Goal: Task Accomplishment & Management: Complete application form

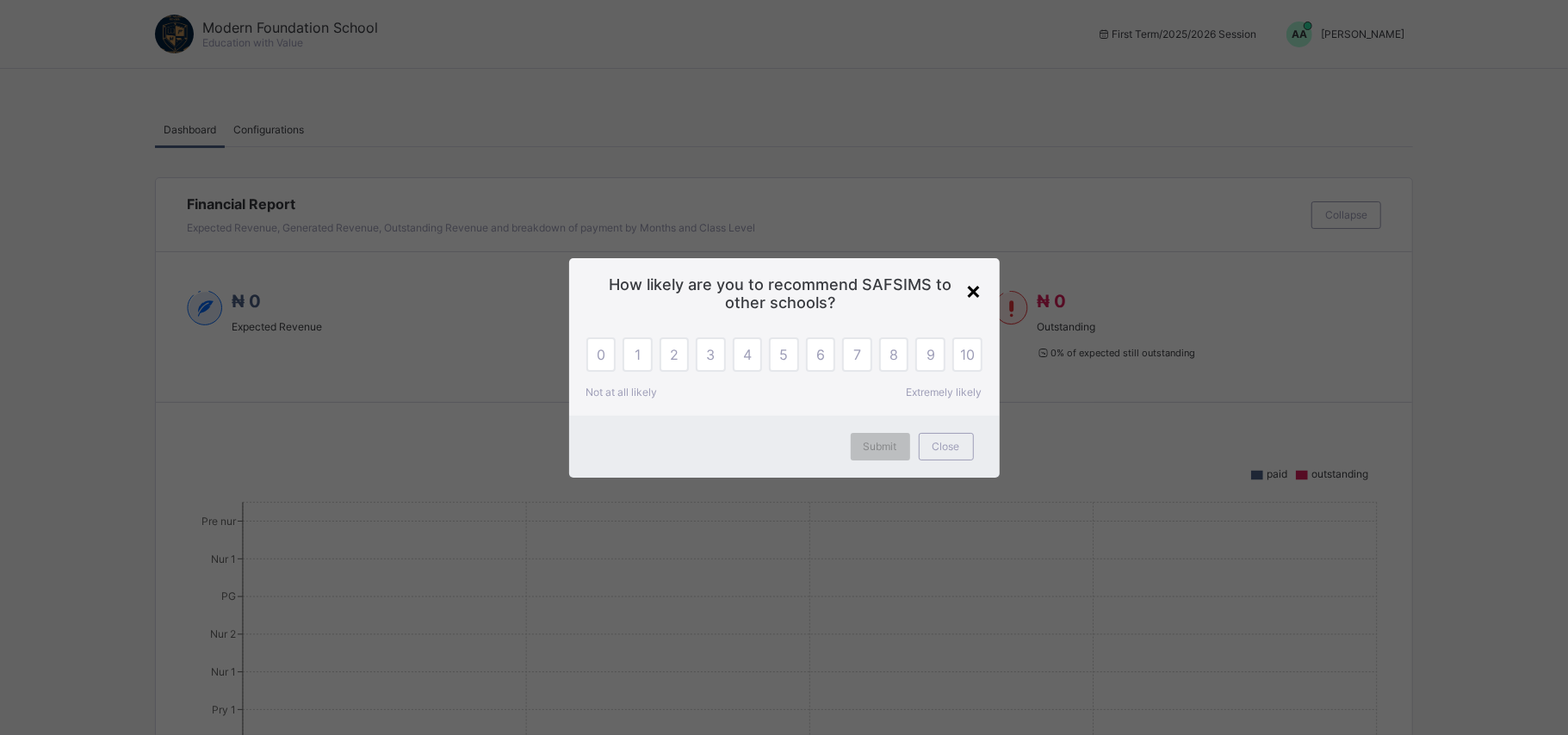
click at [972, 289] on div "×" at bounding box center [975, 290] width 16 height 29
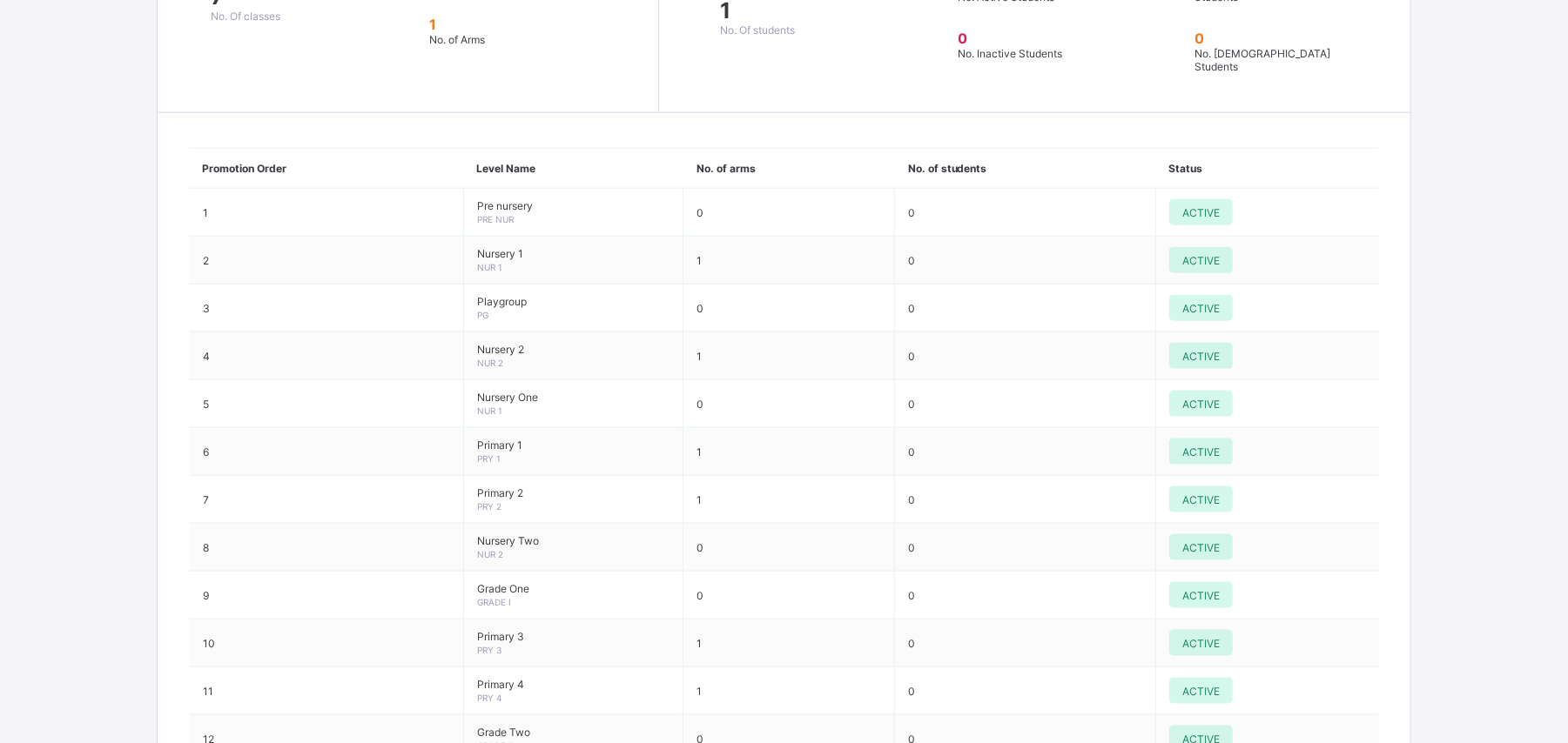
scroll to position [1425, 0]
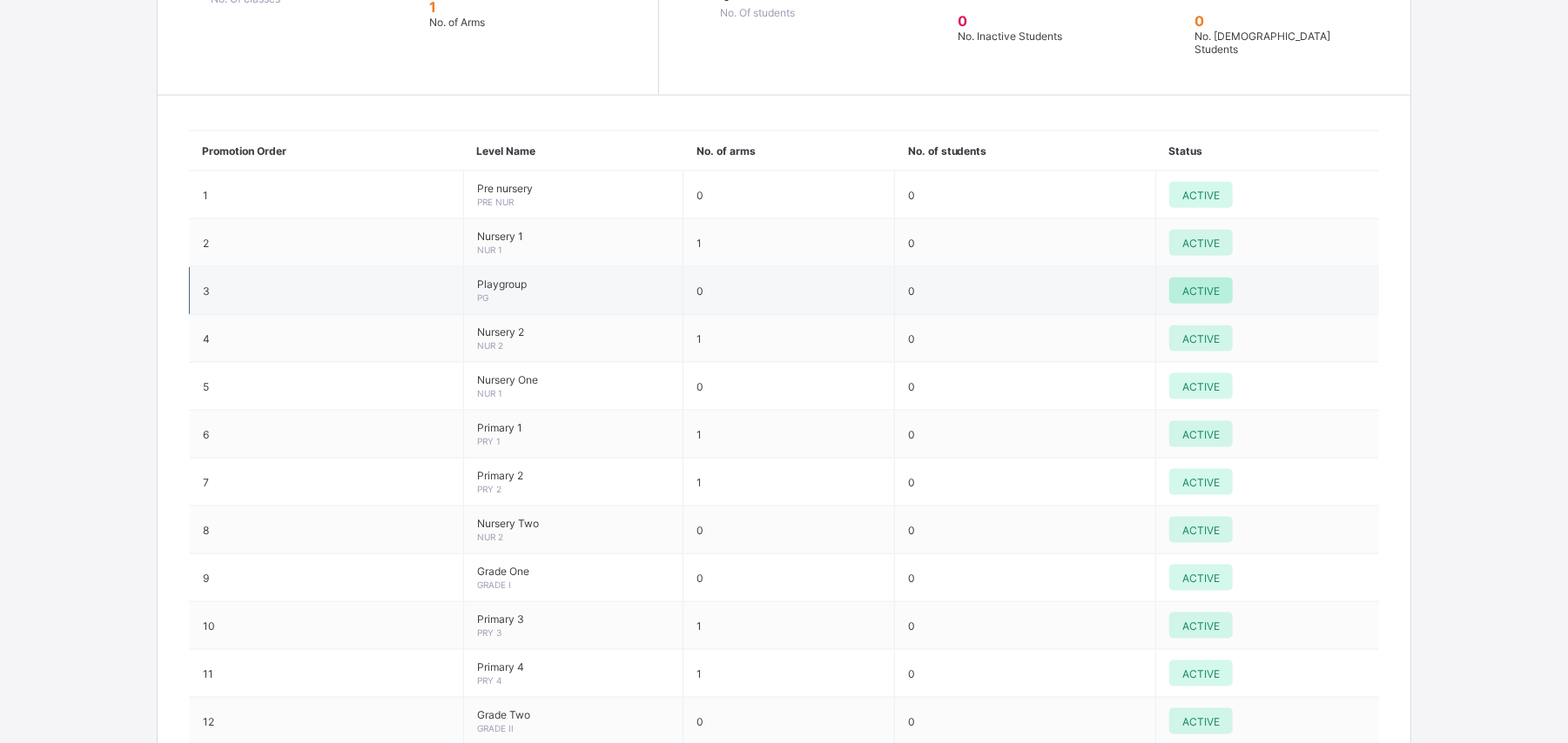
click at [1220, 285] on span "ACTIVE" at bounding box center [1200, 291] width 37 height 13
click at [1212, 285] on span "ACTIVE" at bounding box center [1200, 291] width 37 height 13
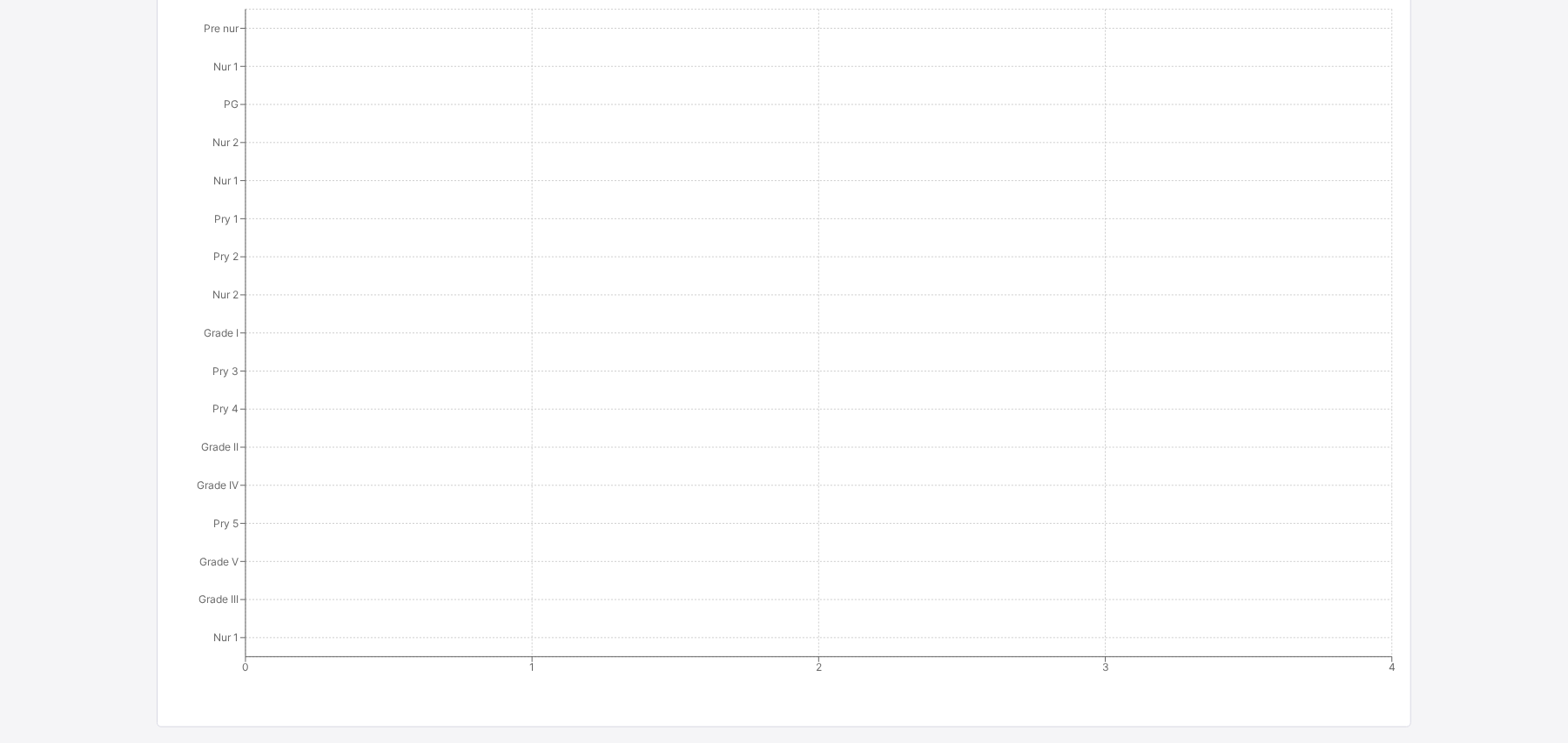
scroll to position [0, 0]
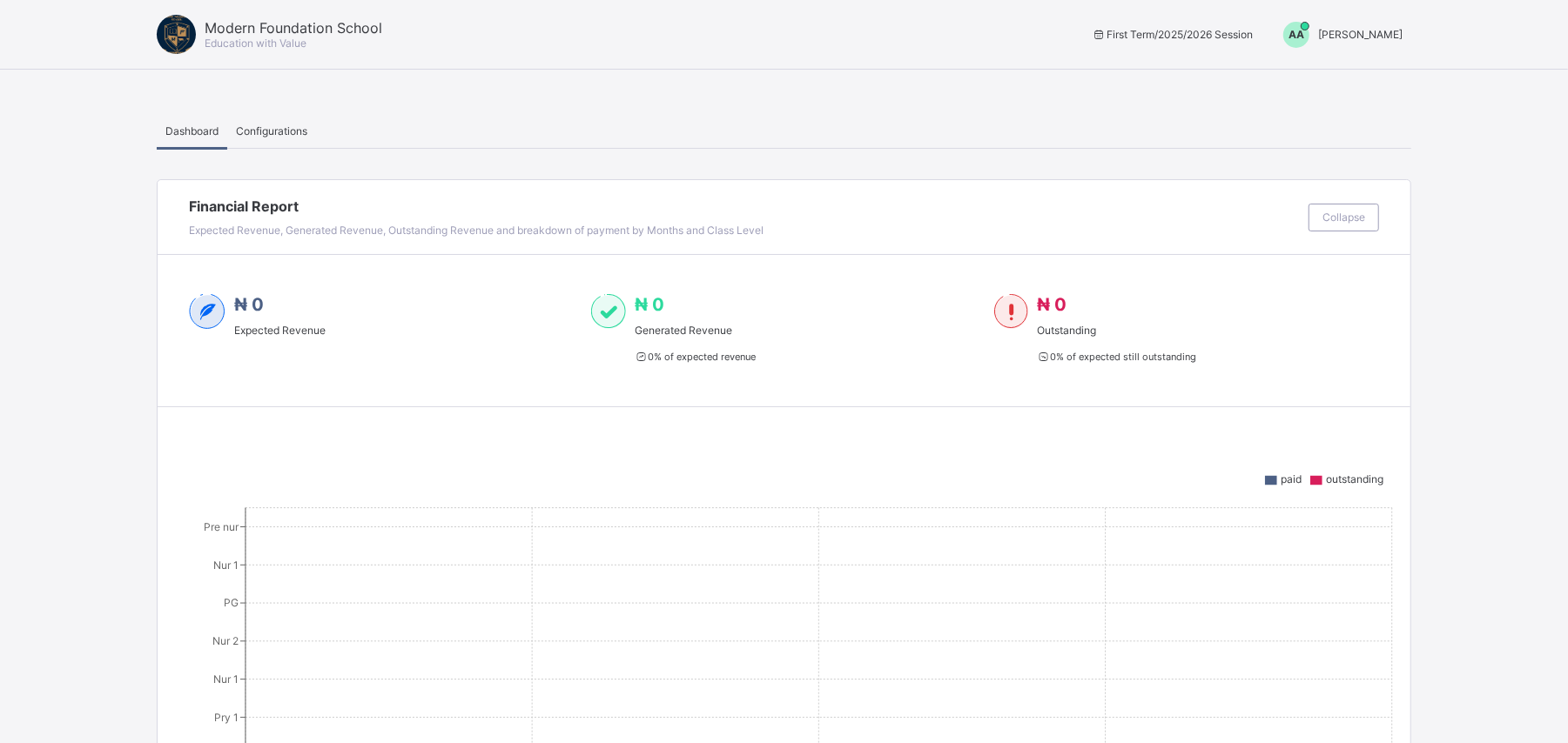
click at [291, 129] on span "Configurations" at bounding box center [271, 131] width 71 height 13
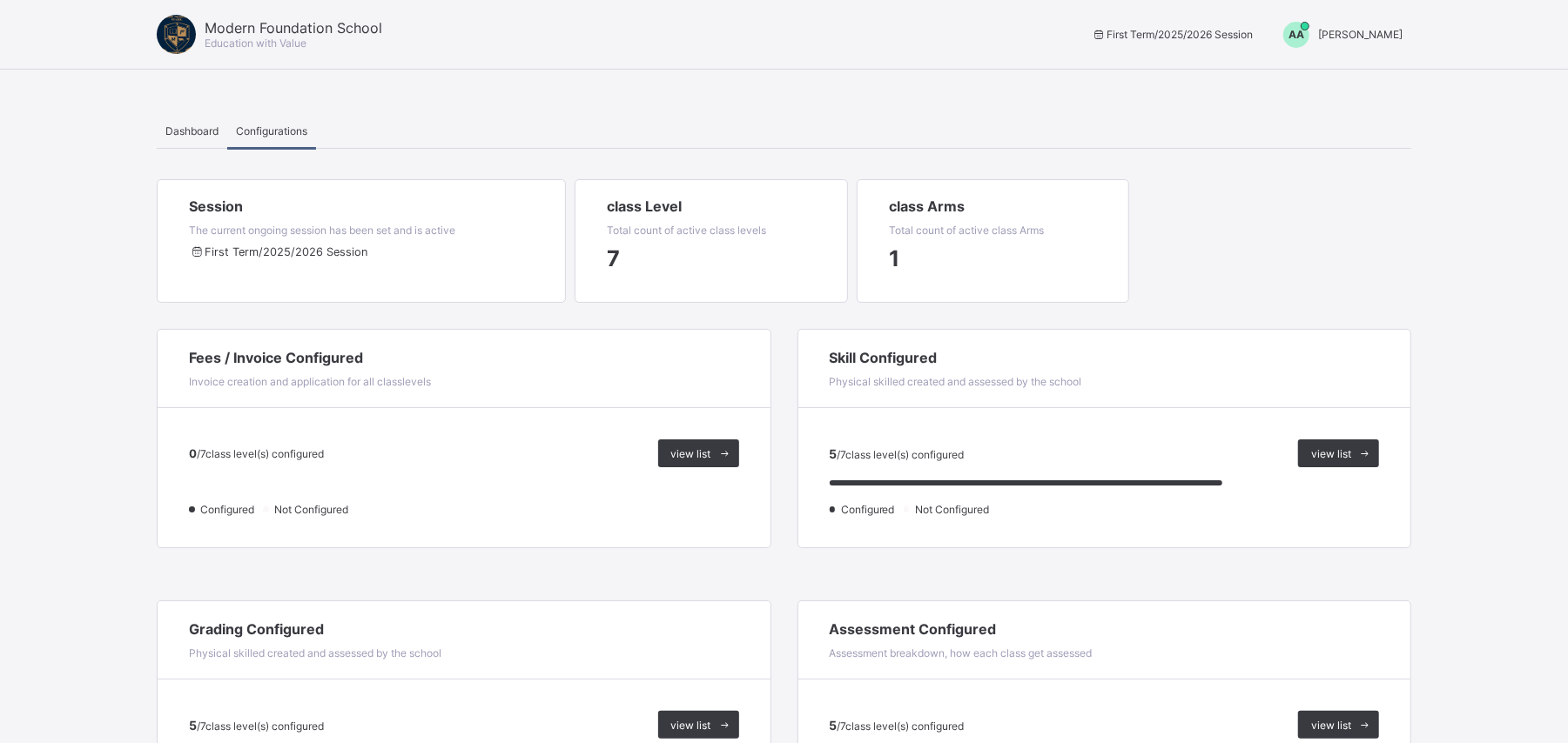
click at [1328, 33] on span "[PERSON_NAME]" at bounding box center [1360, 34] width 85 height 13
click at [1346, 78] on span "Switch to Admin View" at bounding box center [1337, 74] width 133 height 20
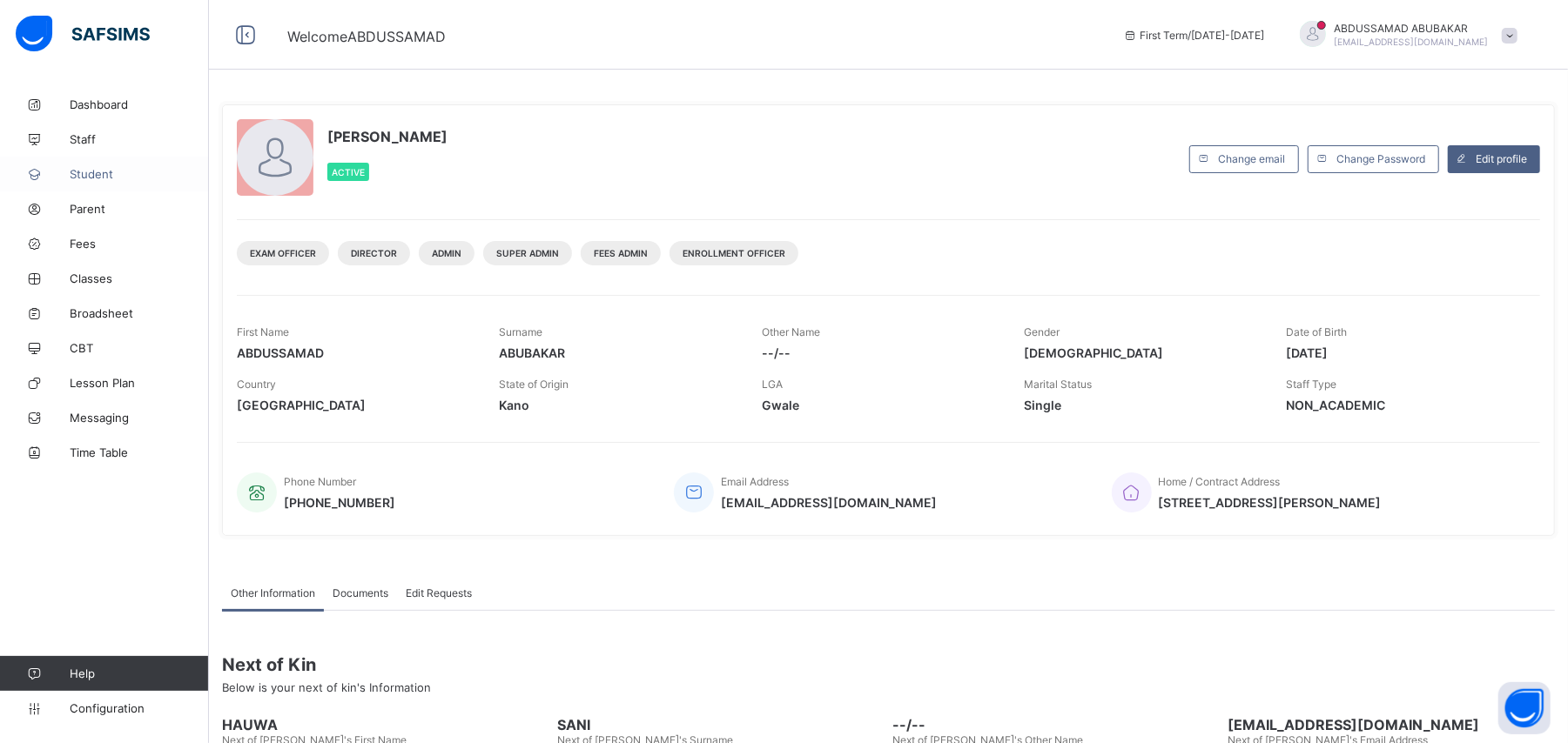
click at [99, 172] on span "Student" at bounding box center [139, 173] width 139 height 14
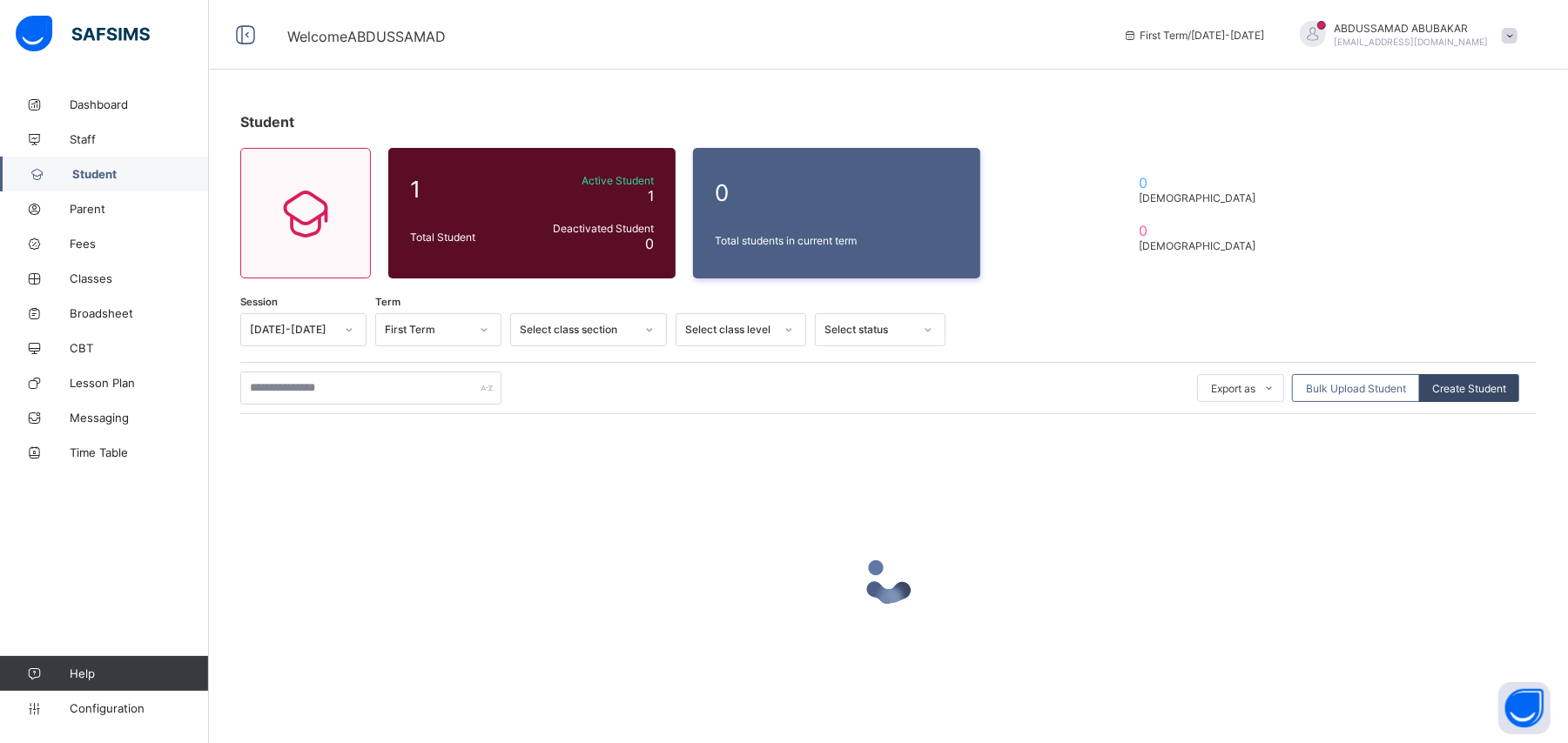
click at [1471, 390] on span "Create Student" at bounding box center [1469, 389] width 74 height 13
select select "**"
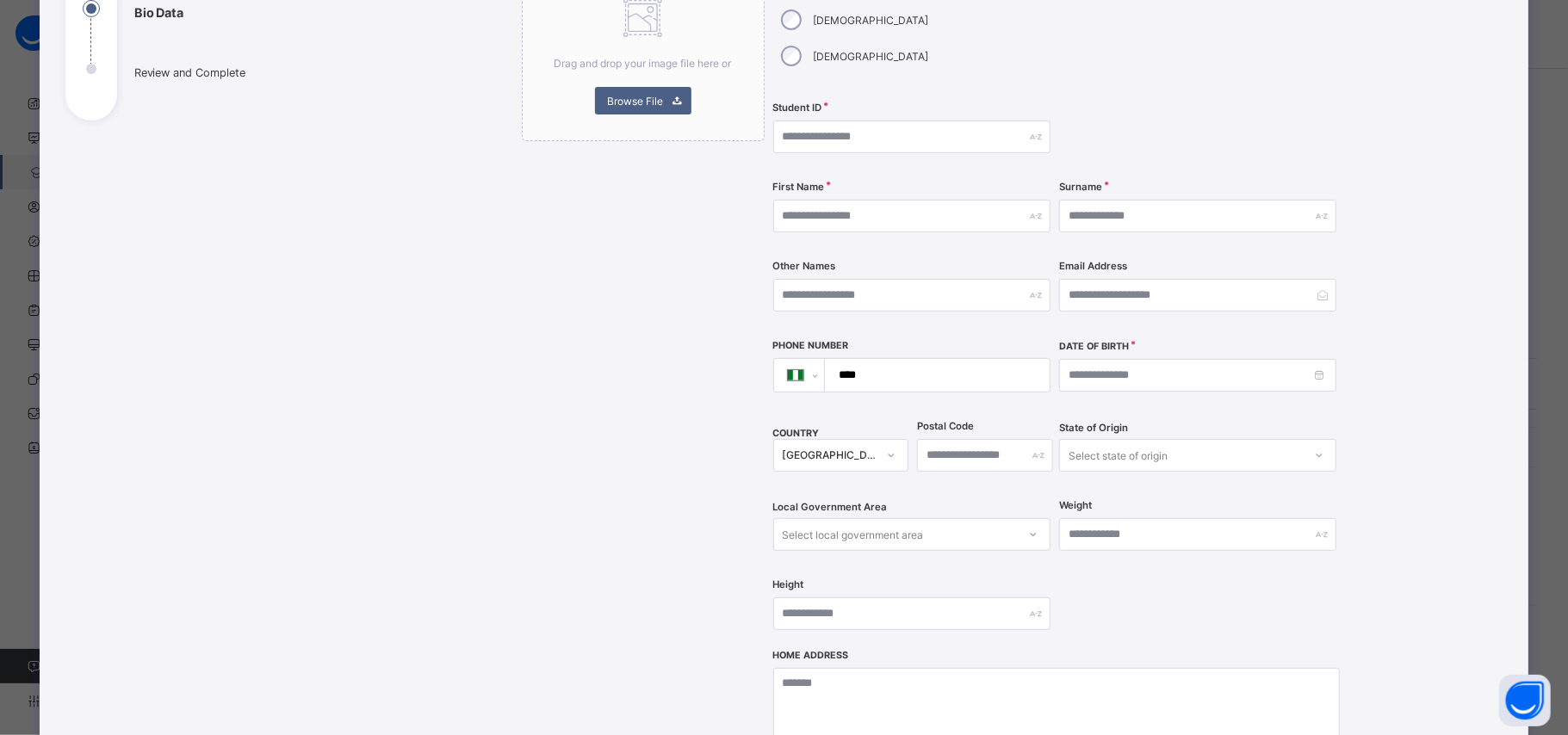
scroll to position [563, 0]
